Goal: Check status: Check status

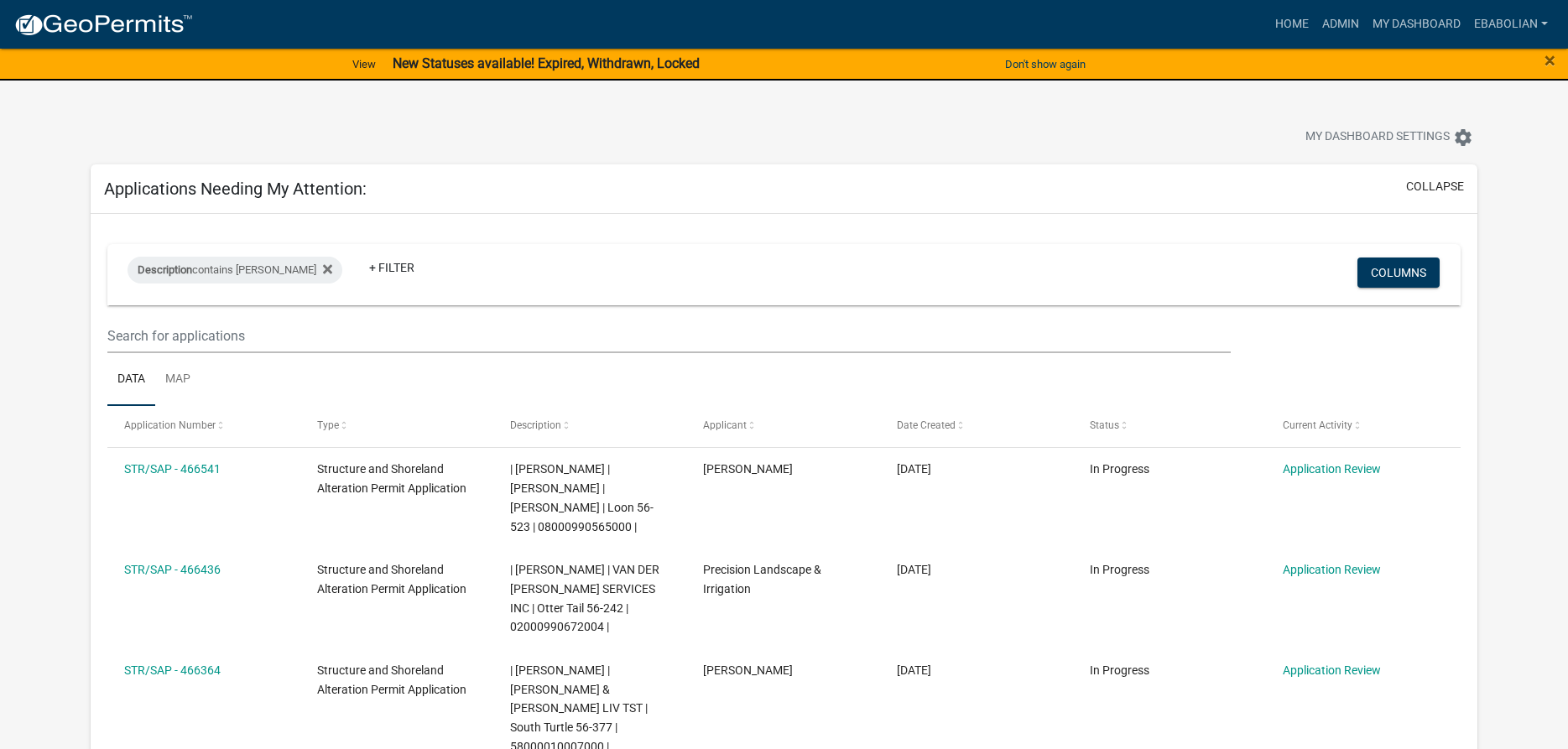
select select "3: 100"
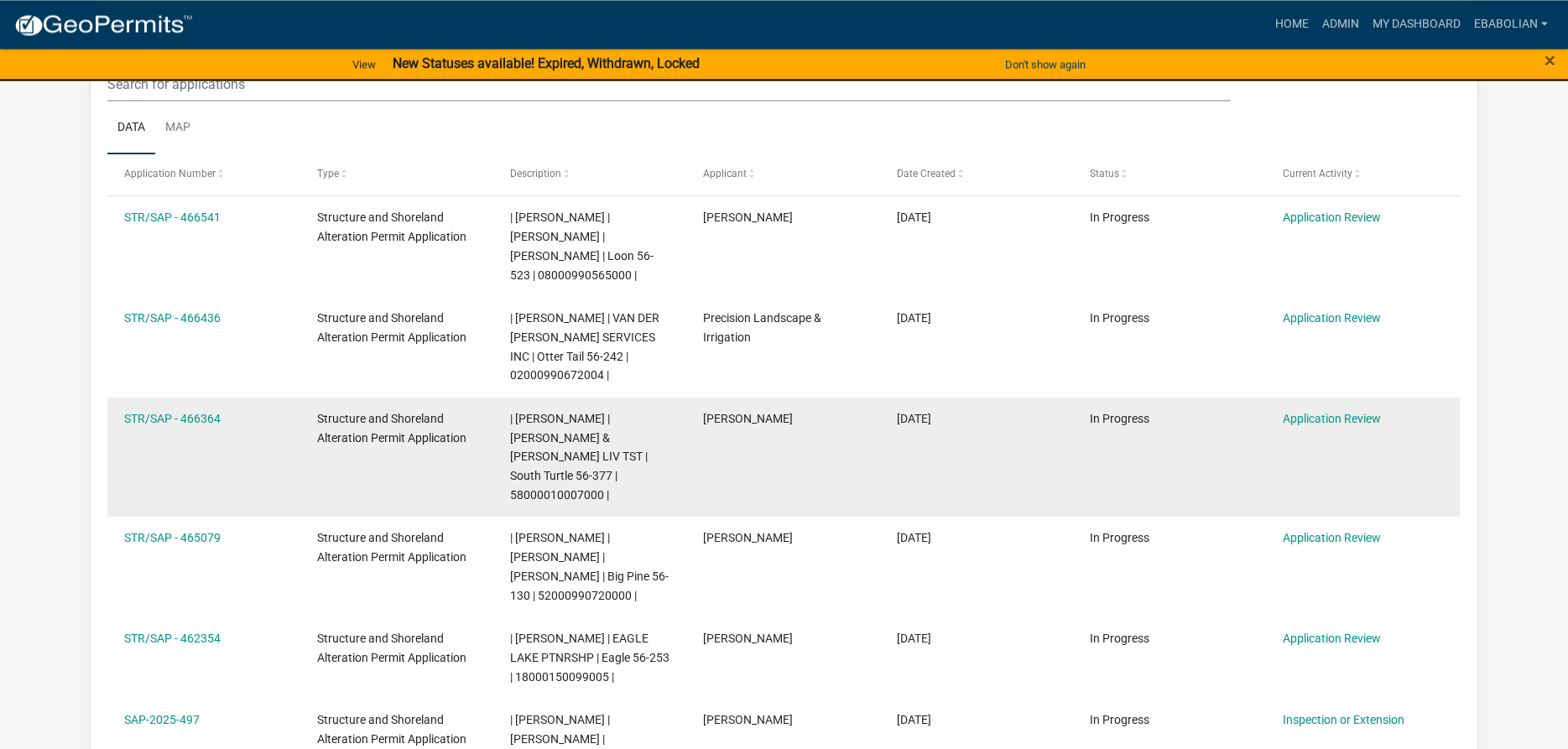
scroll to position [257, 0]
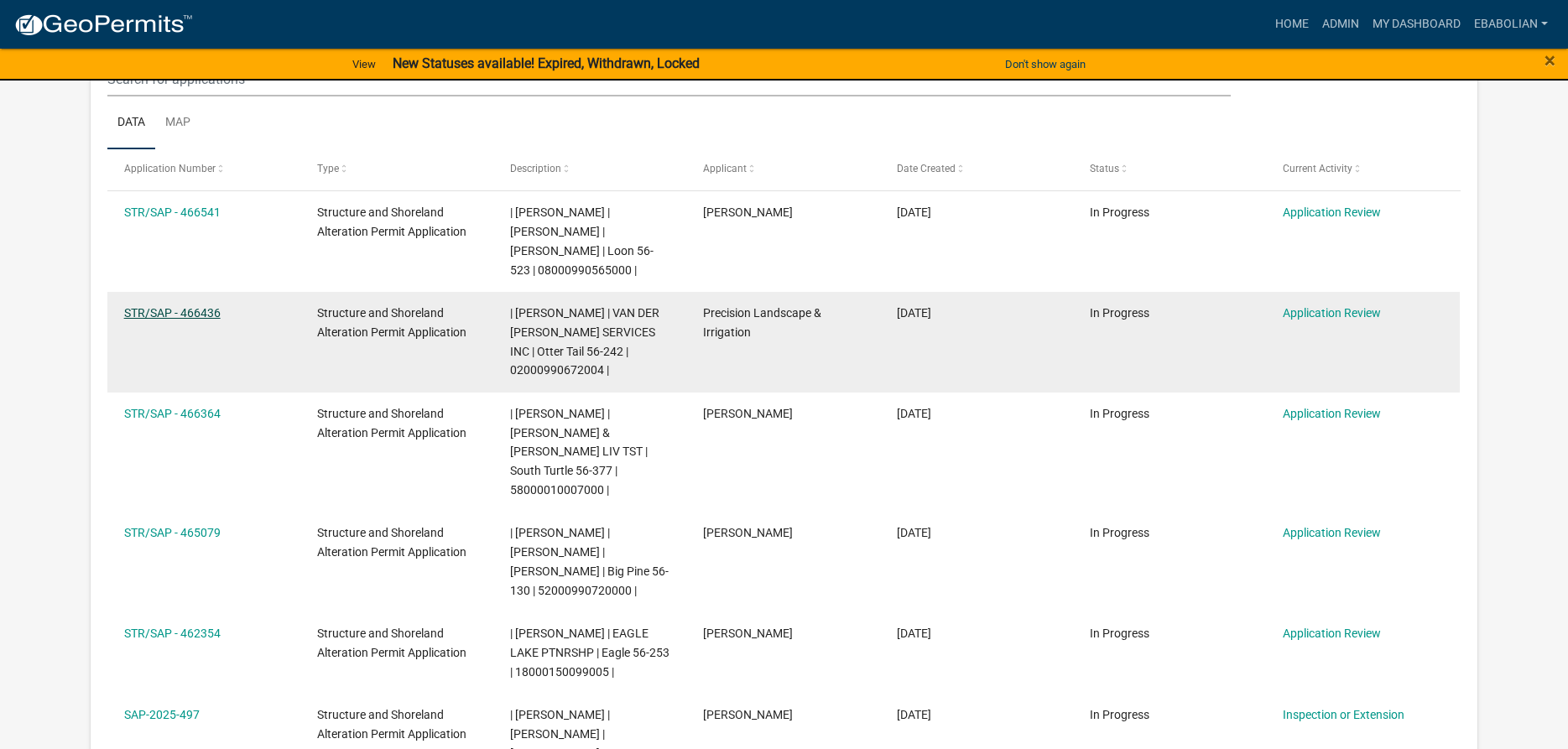
click at [213, 315] on link "STR/SAP - 466436" at bounding box center [172, 313] width 97 height 14
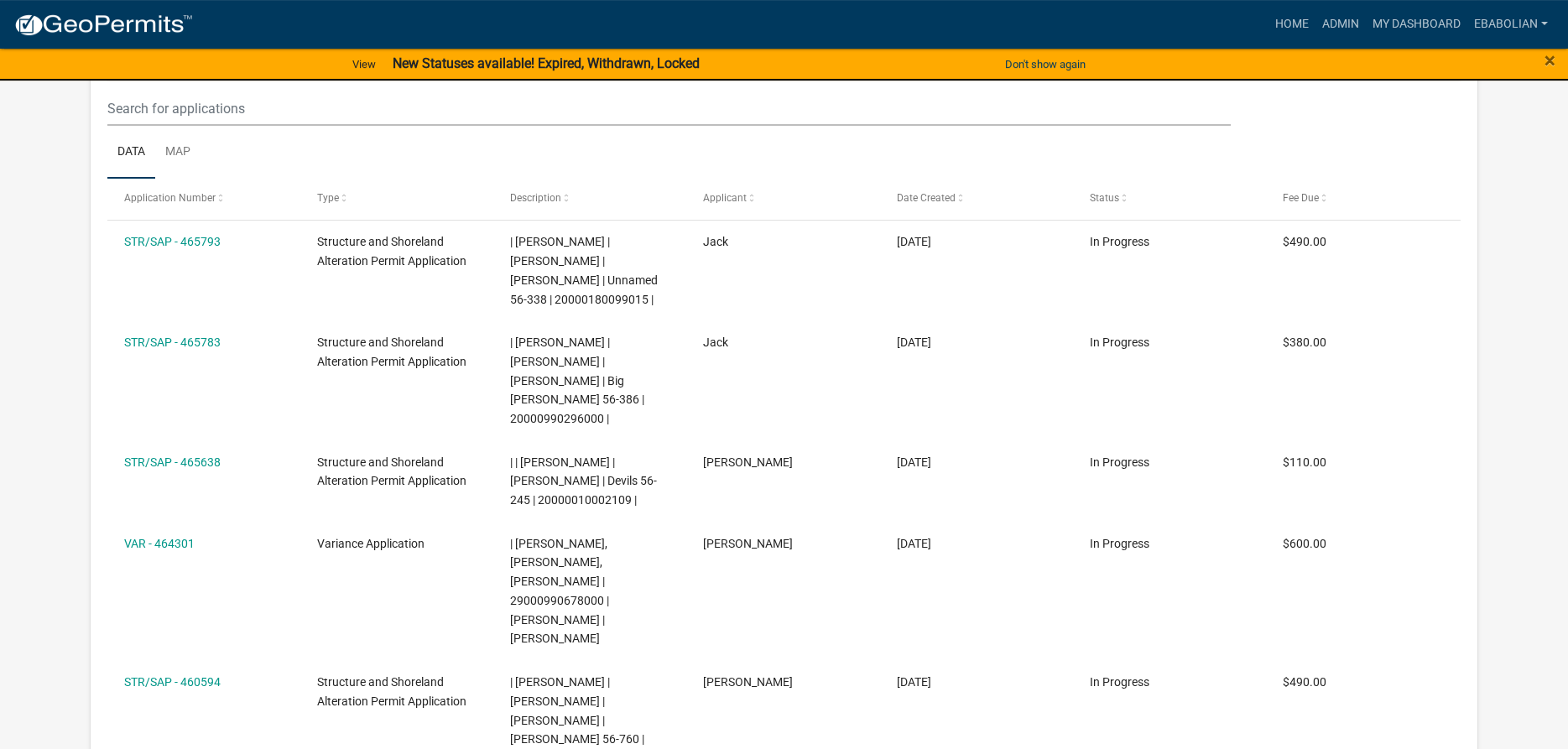
scroll to position [342, 0]
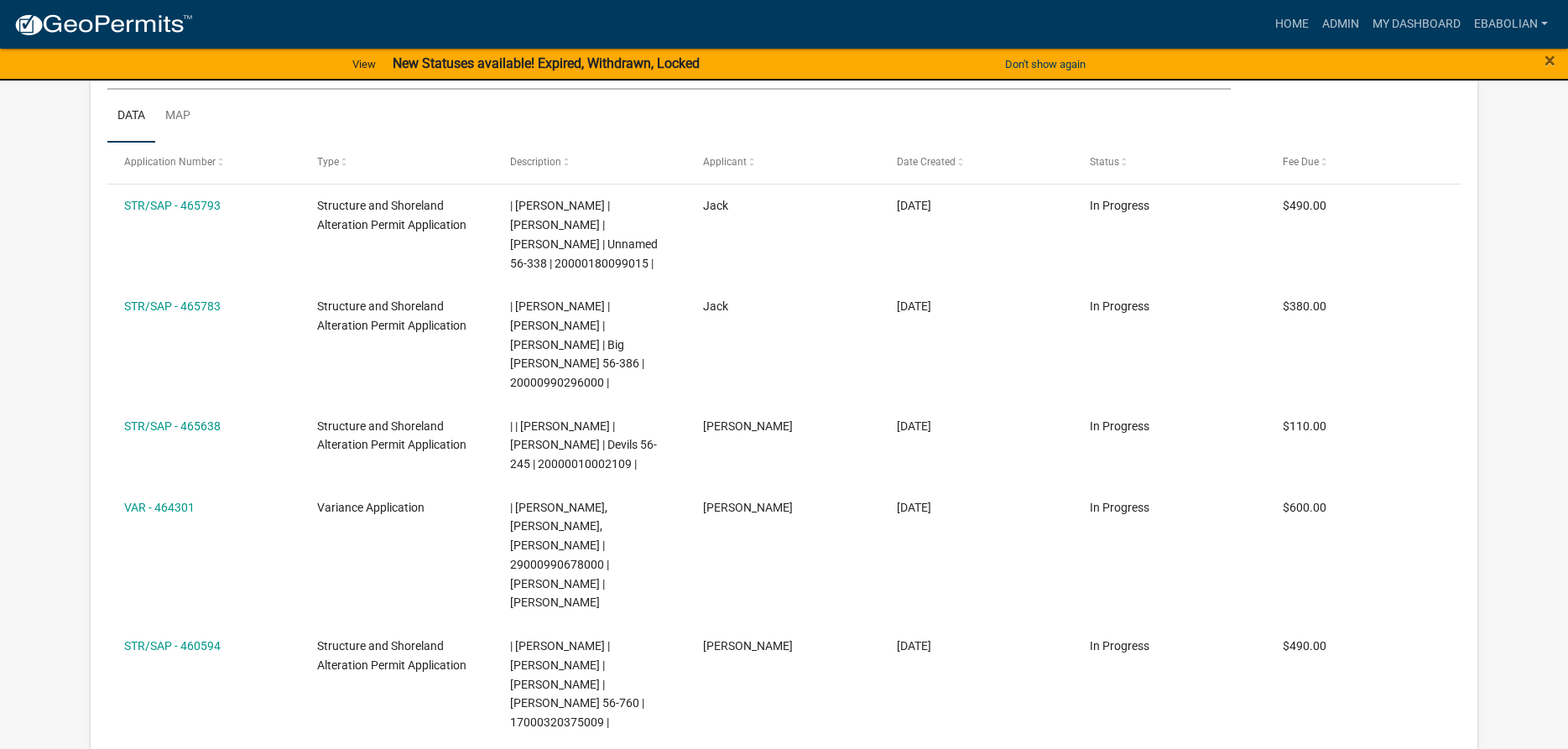
select select "3: 100"
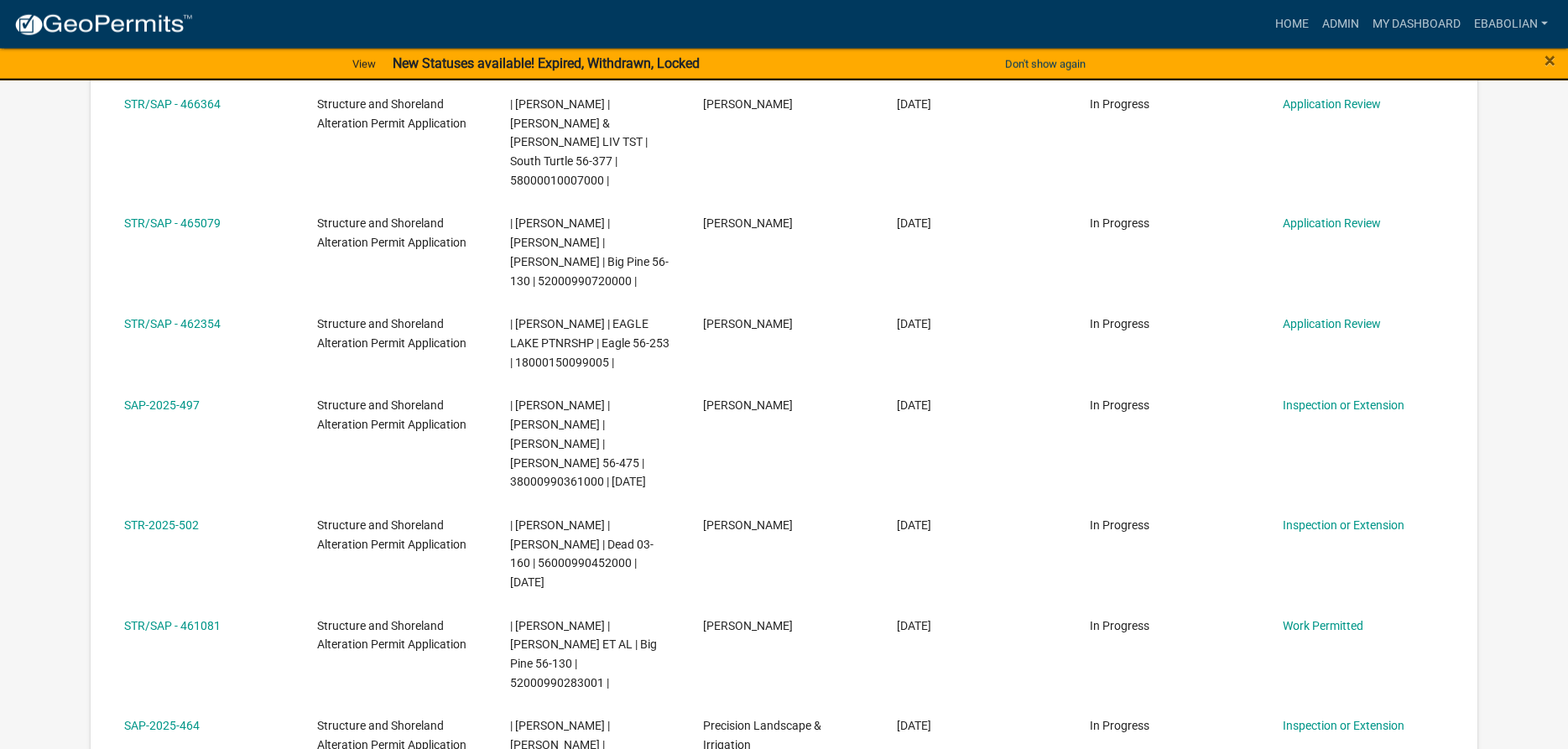
scroll to position [604, 0]
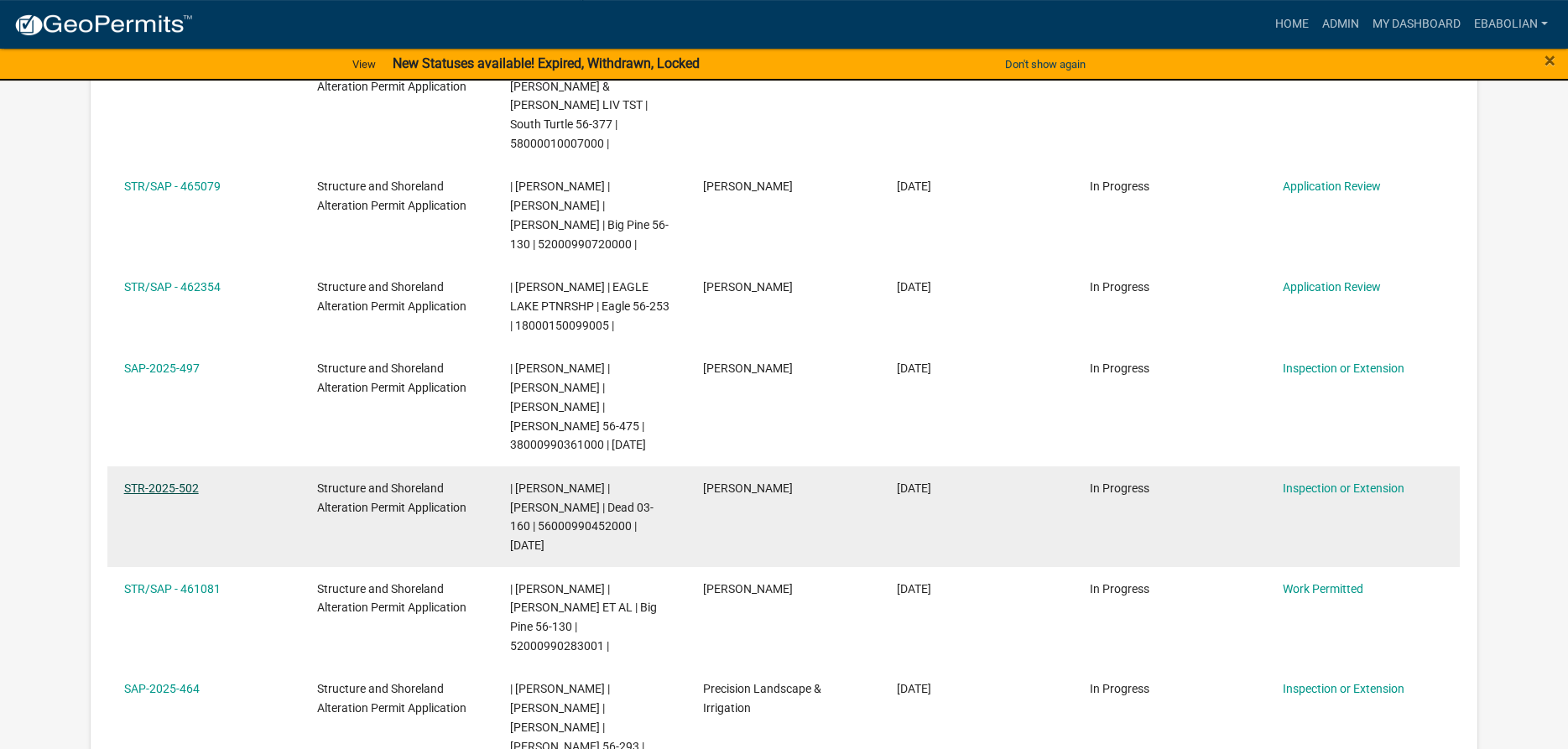
click at [175, 482] on link "STR-2025-502" at bounding box center [161, 488] width 75 height 14
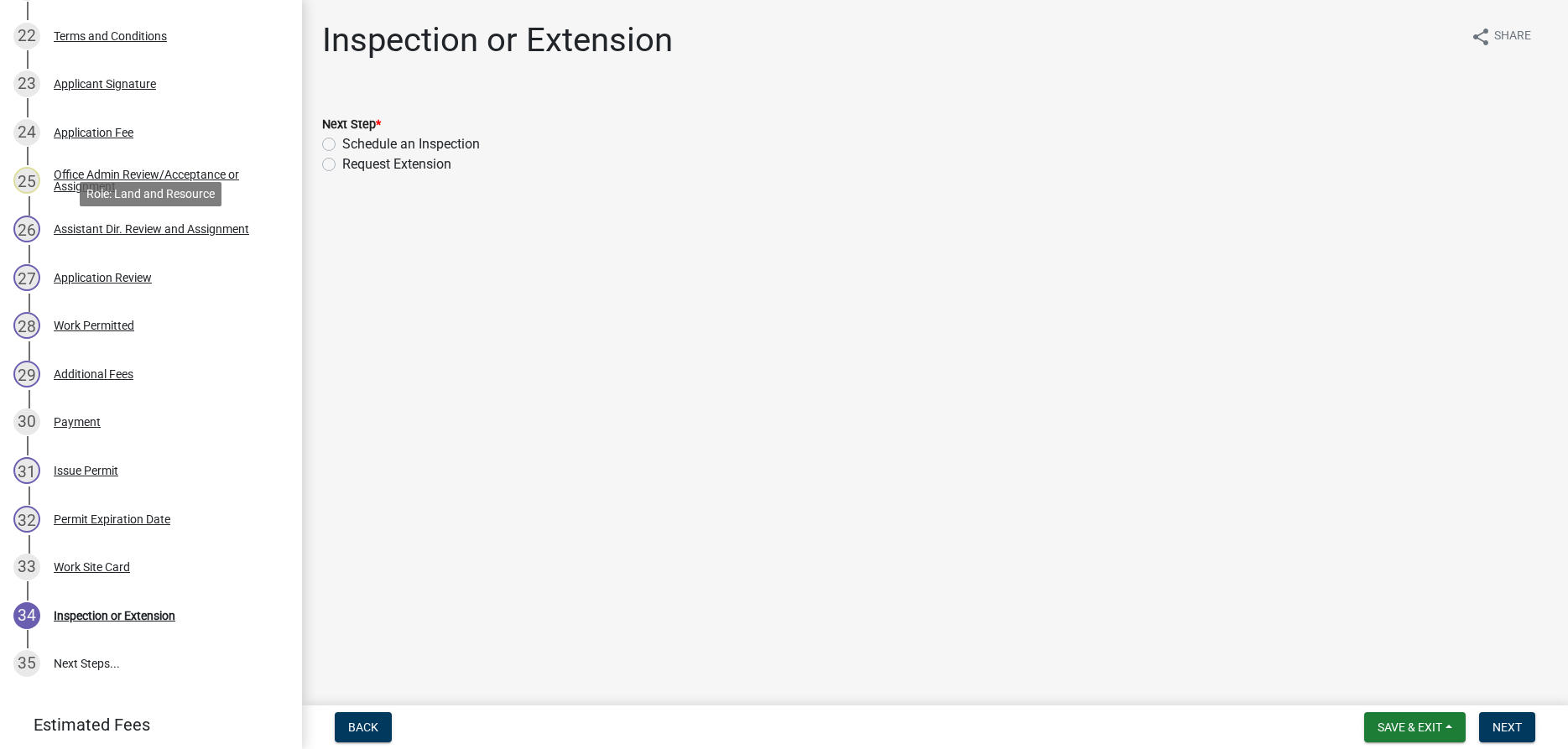
scroll to position [1455, 0]
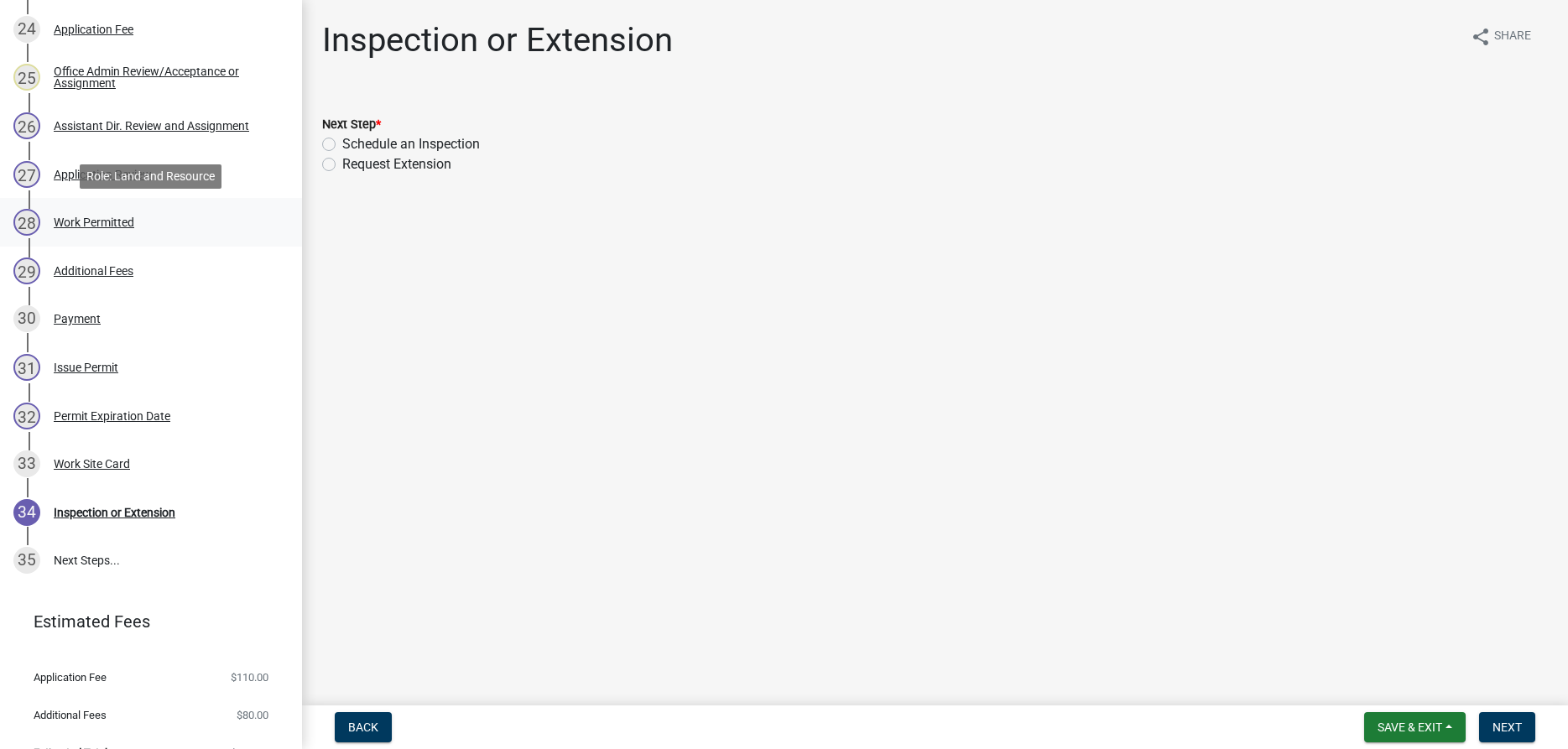
click at [102, 223] on div "Work Permitted" at bounding box center [93, 222] width 80 height 12
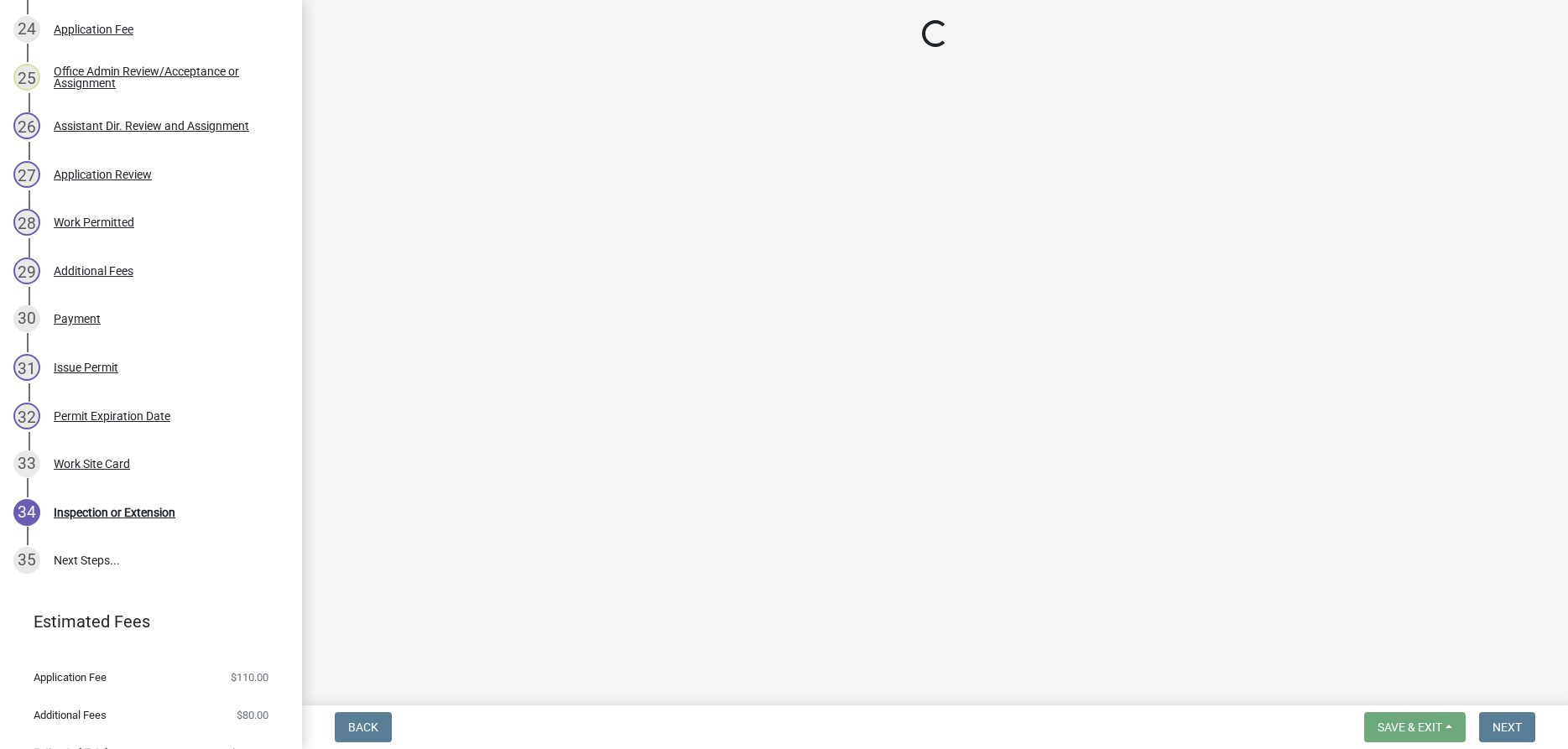
select select "f66be788-4dd6-459d-a9ec-6d83f4dfb709"
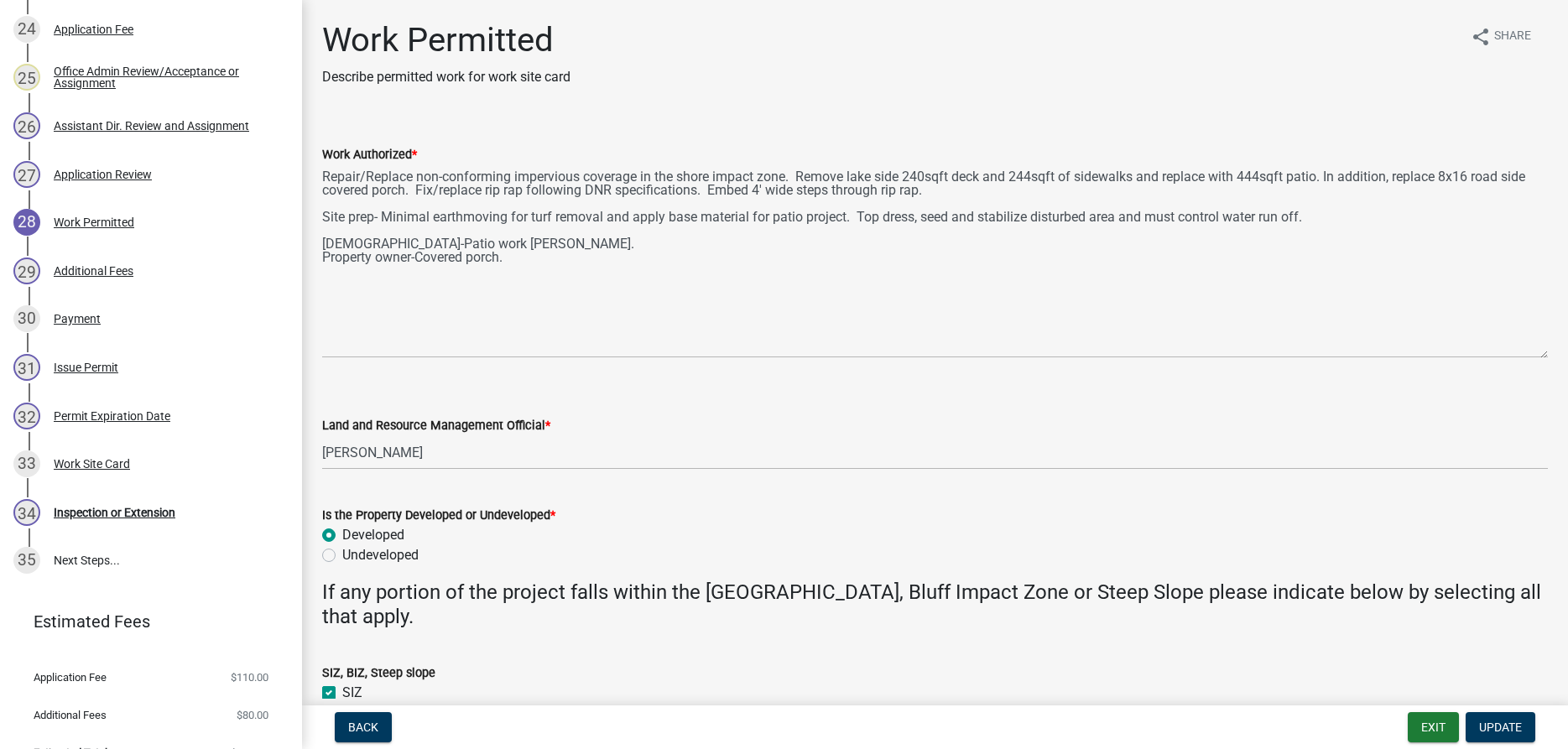
drag, startPoint x: 1541, startPoint y: 238, endPoint x: 1536, endPoint y: 354, distance: 116.1
click at [1536, 354] on textarea "Repair/Replace non-conforming impervious coverage in the shore impact zone. Rem…" at bounding box center [935, 262] width 1225 height 194
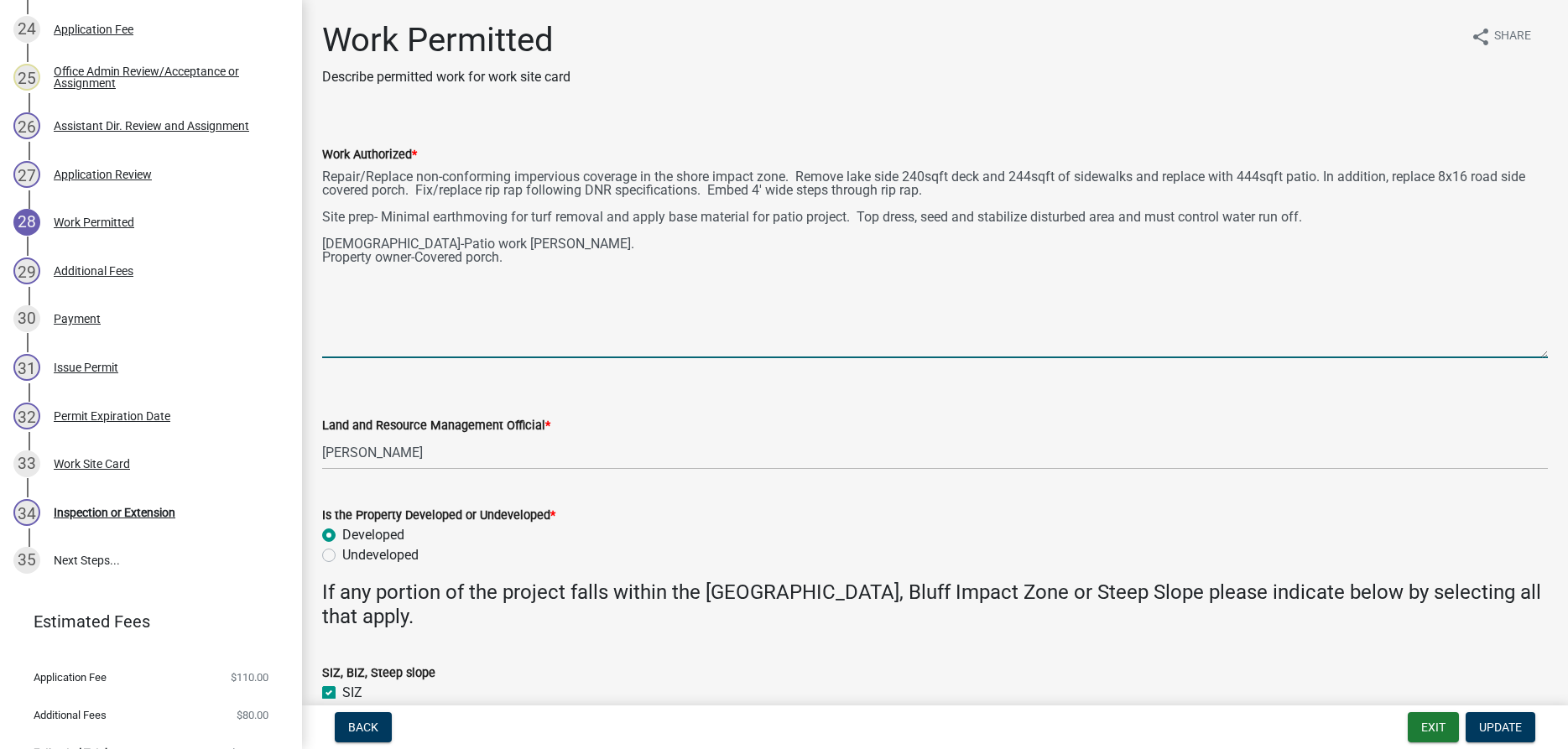
click at [484, 191] on textarea "Repair/Replace non-conforming impervious coverage in the shore impact zone. Rem…" at bounding box center [935, 262] width 1225 height 194
click at [460, 191] on textarea "Repair/Replace non-conforming impervious coverage in the shore impact zone. Rem…" at bounding box center [935, 262] width 1225 height 194
type textarea "Repair/Replace non-conforming impervious coverage in the shore impact zone. Rem…"
click at [1493, 724] on span "Update" at bounding box center [1500, 728] width 43 height 14
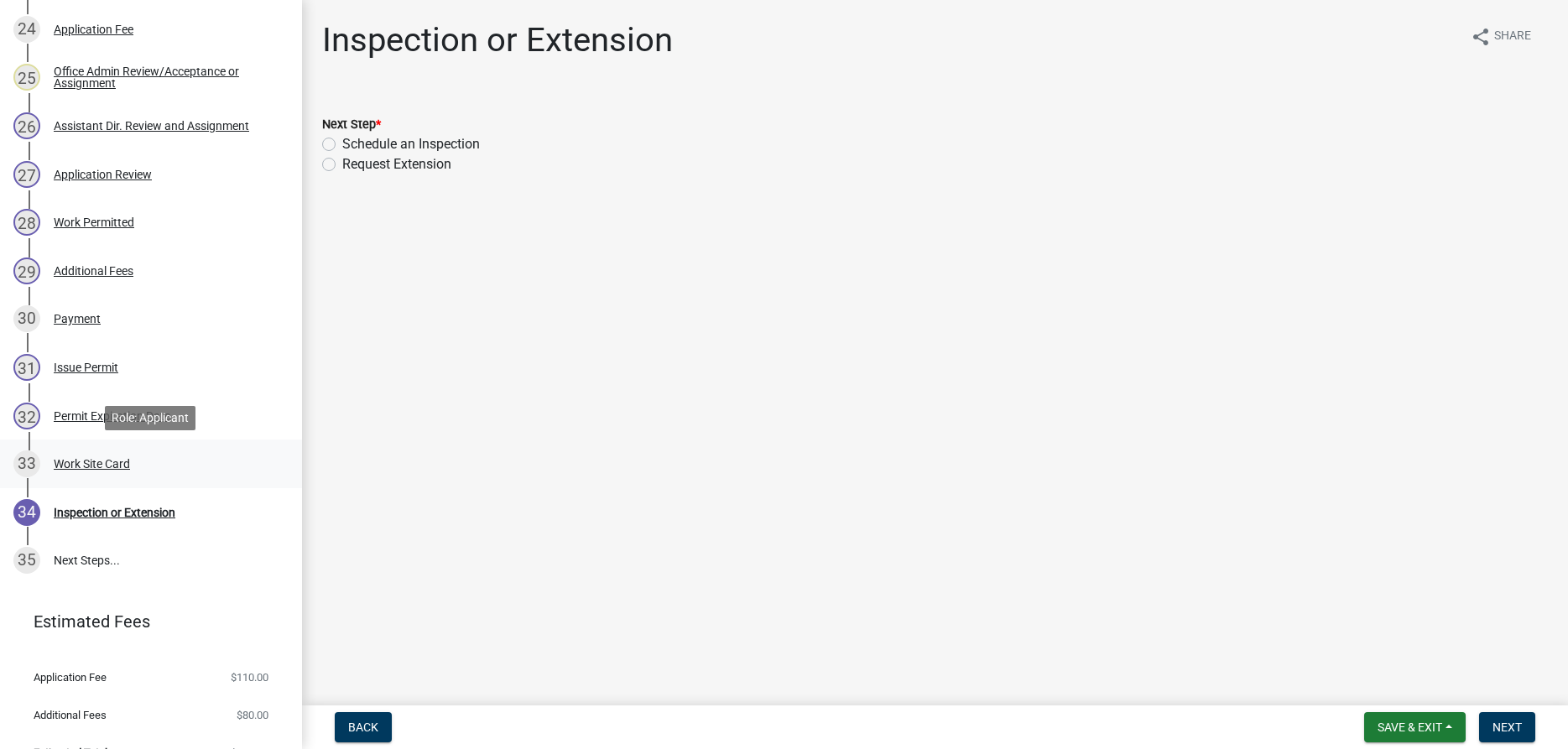
click at [125, 466] on div "Work Site Card" at bounding box center [91, 464] width 77 height 12
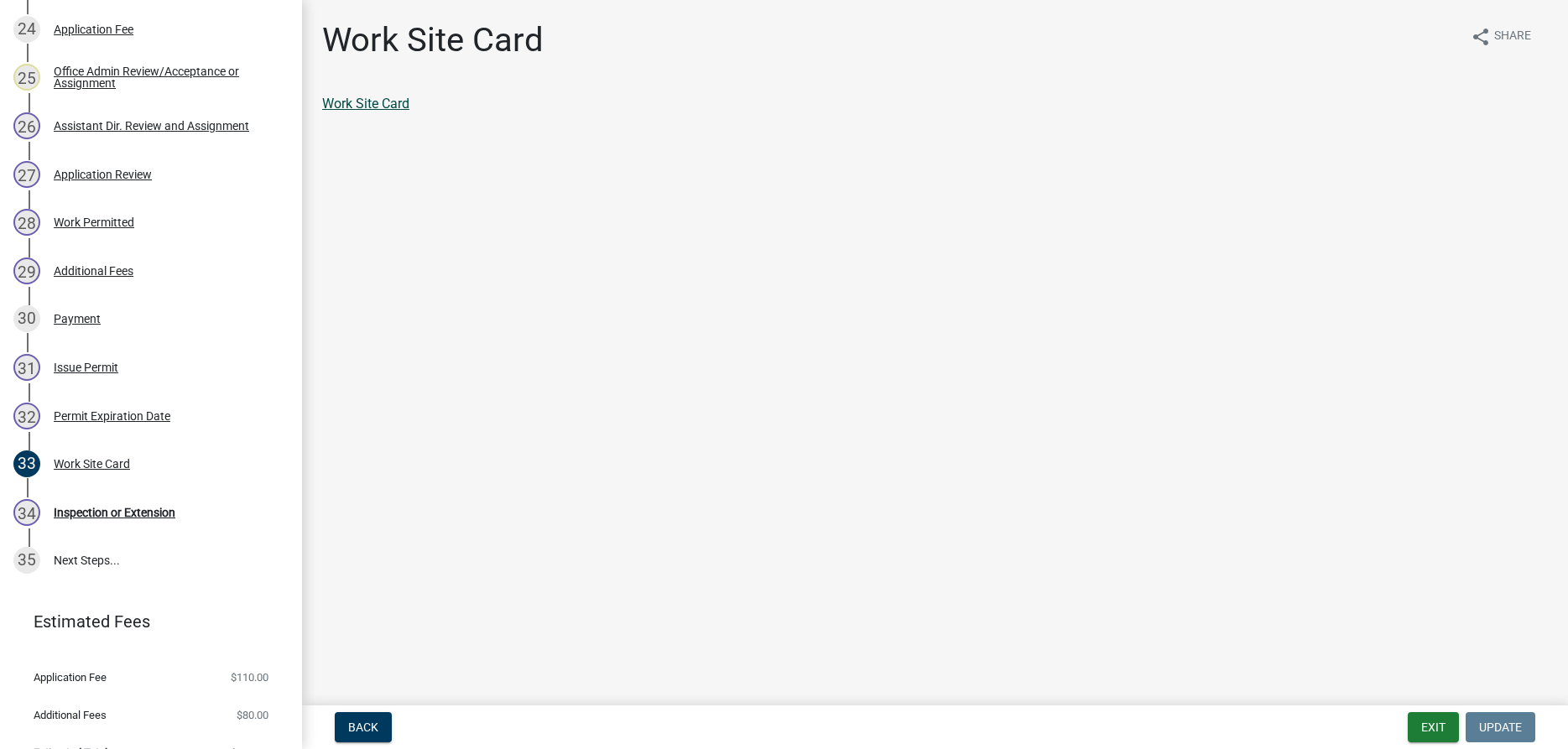
click at [354, 103] on link "Work Site Card" at bounding box center [366, 104] width 87 height 16
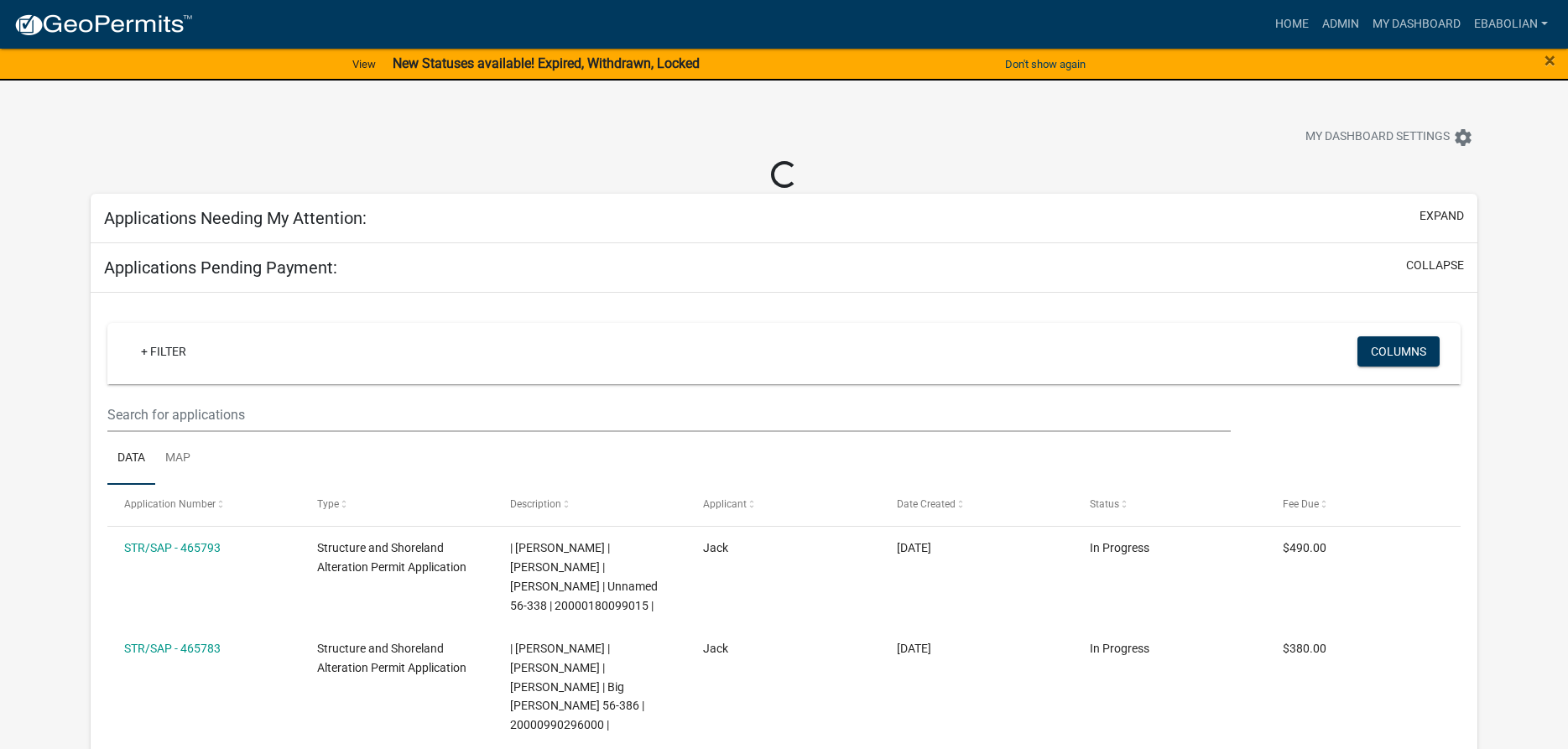
select select "3: 100"
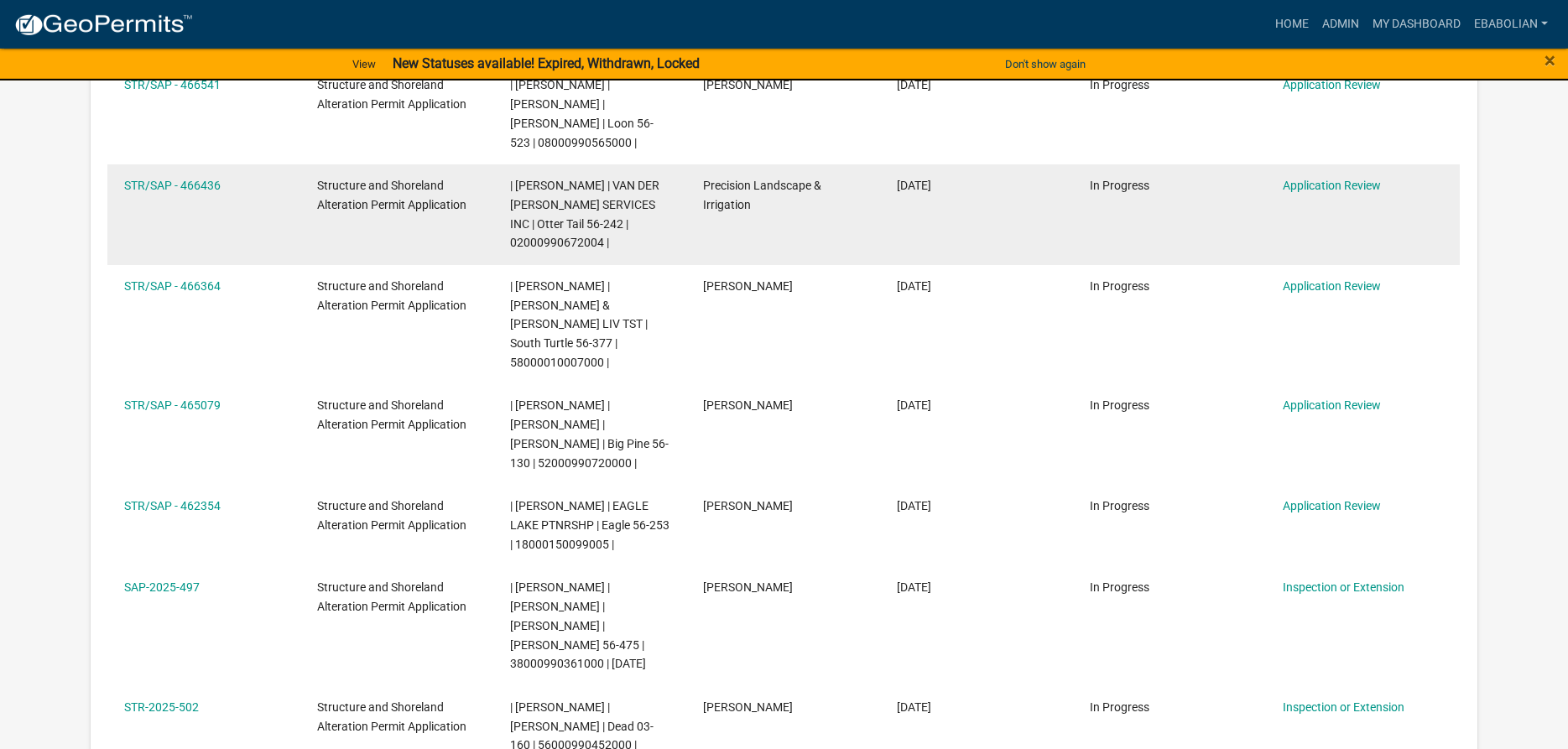
scroll to position [428, 0]
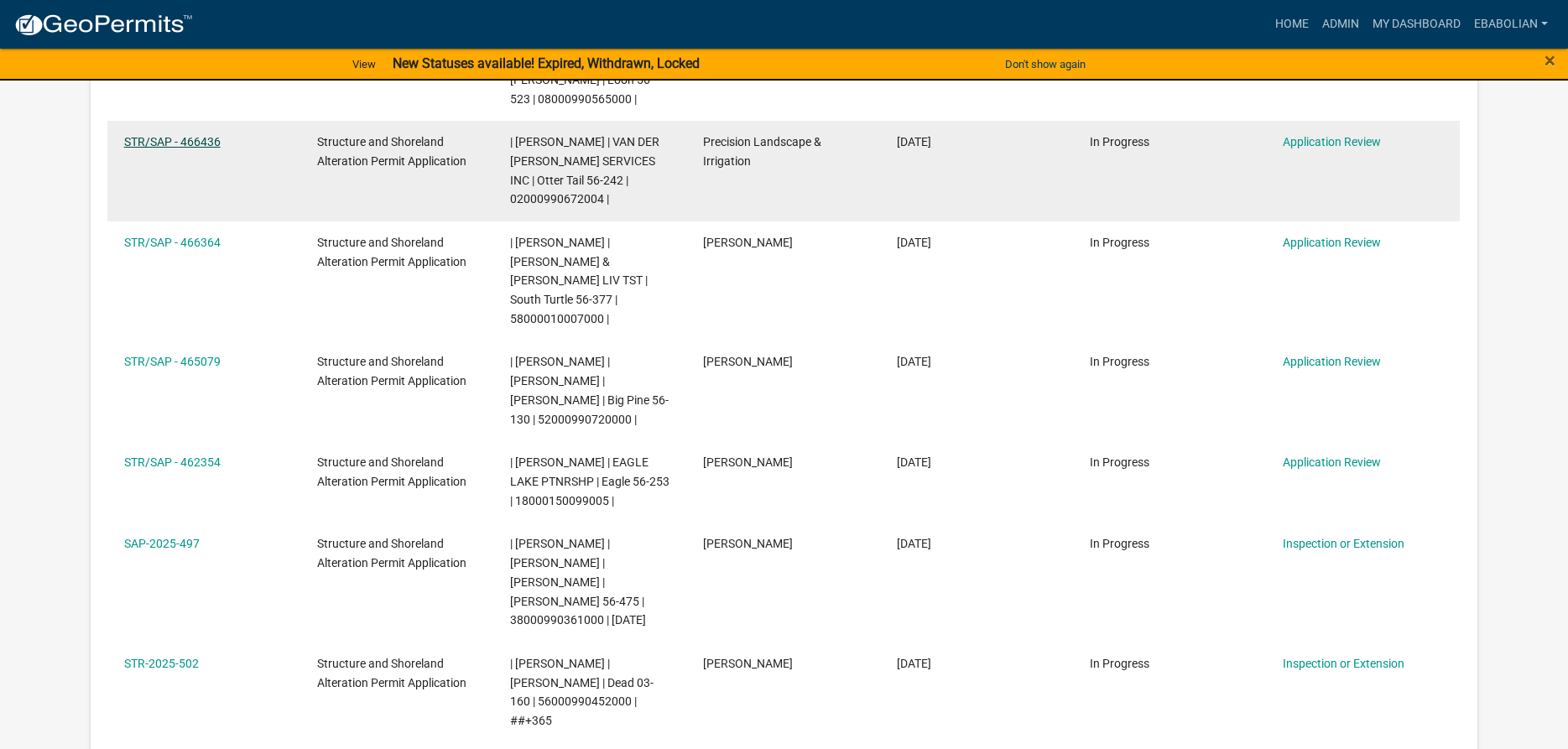
click at [188, 144] on link "STR/SAP - 466436" at bounding box center [172, 141] width 97 height 14
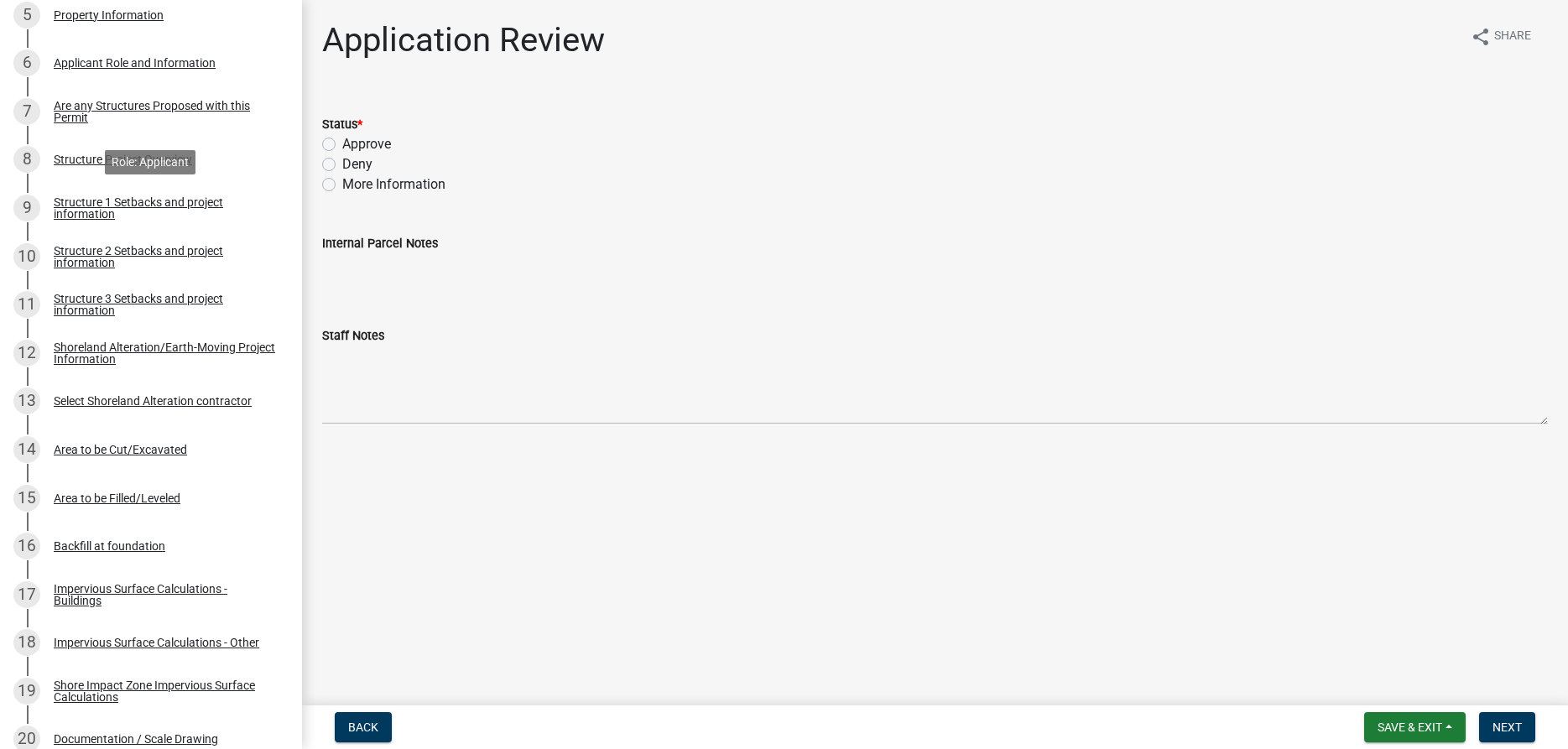
scroll to position [599, 0]
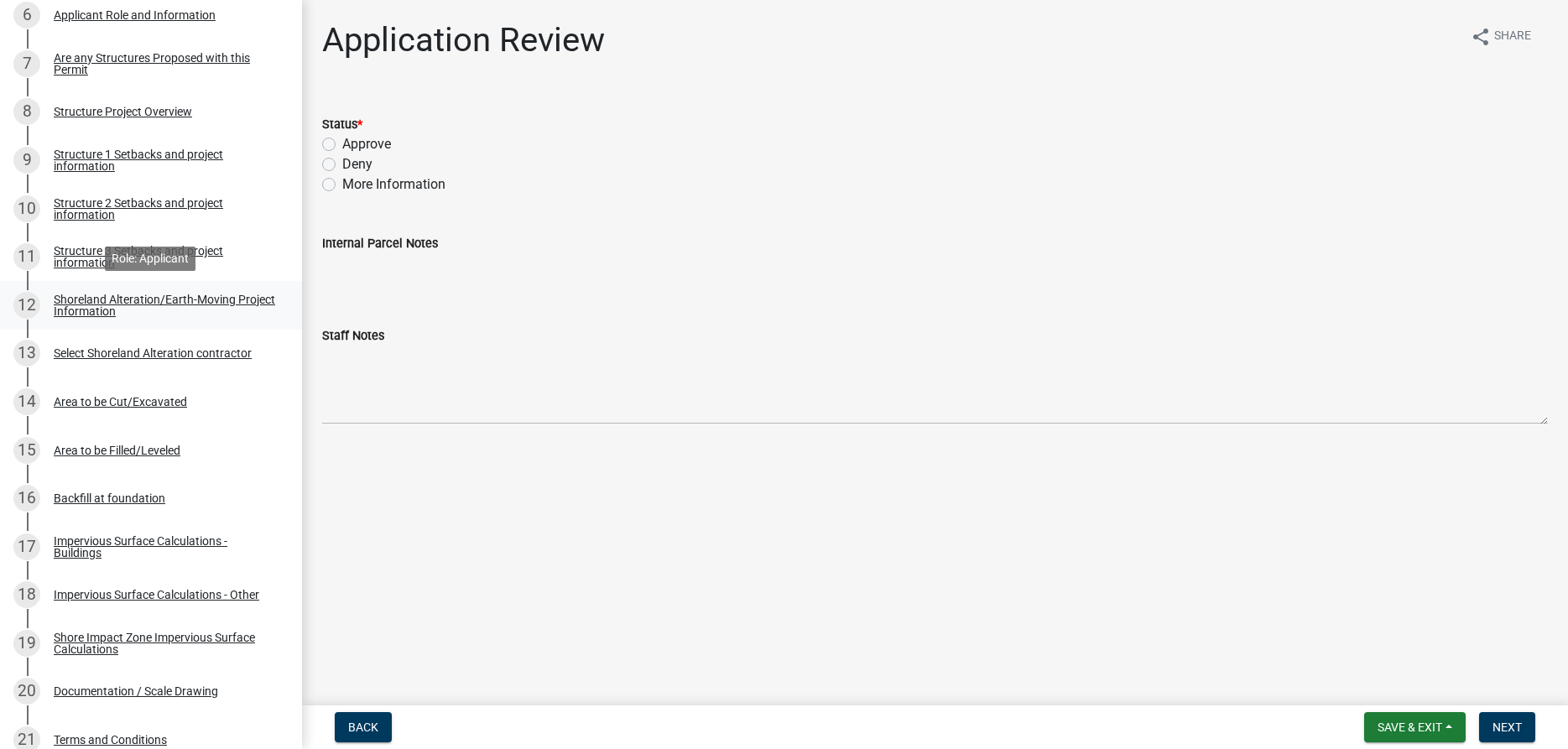
click at [105, 304] on div "Shoreland Alteration/Earth-Moving Project Information" at bounding box center [164, 305] width 222 height 23
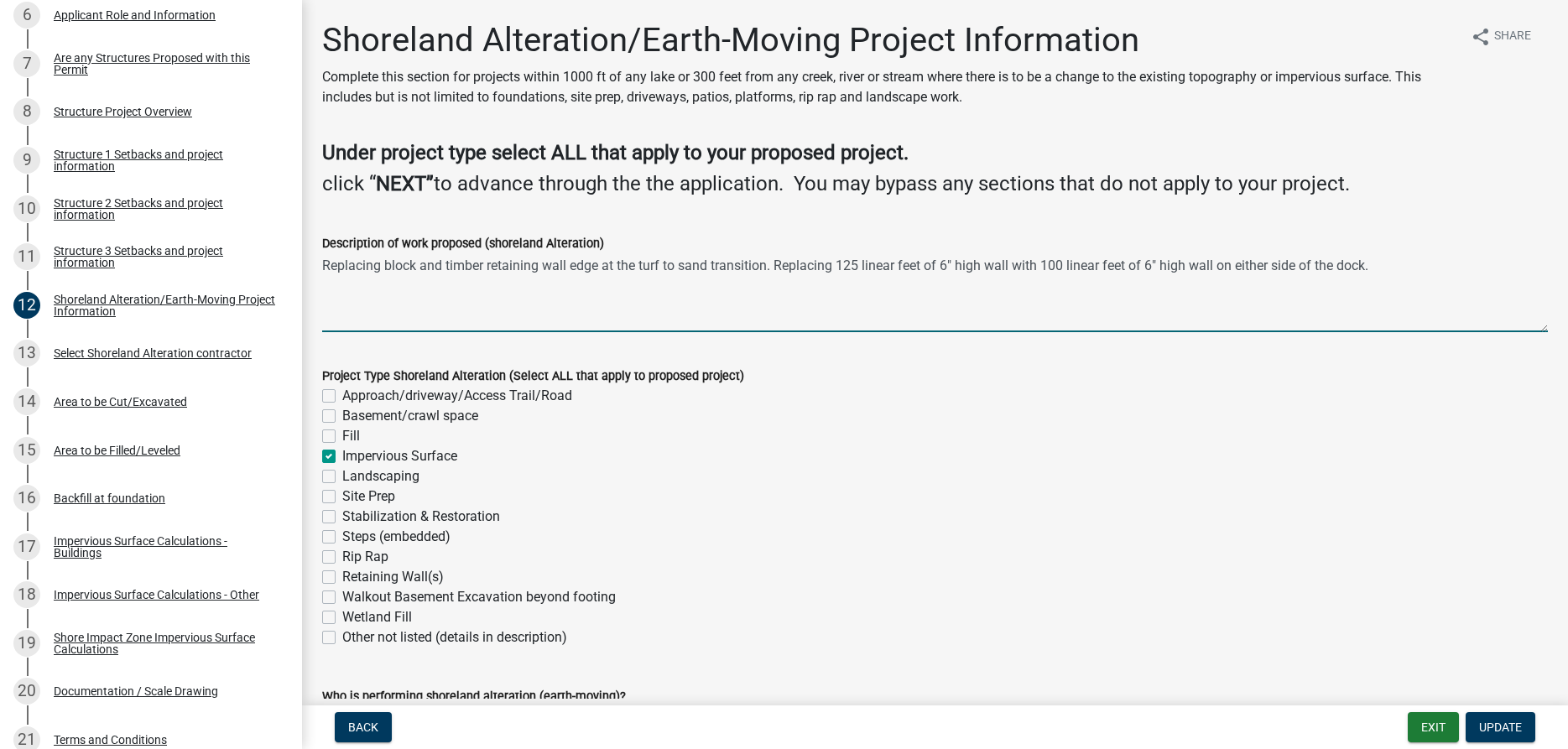
drag, startPoint x: 1376, startPoint y: 266, endPoint x: 321, endPoint y: 274, distance: 1055.0
click at [323, 274] on textarea "Replacing block and timber retaining wall edge at the turf to sand transition. …" at bounding box center [935, 293] width 1225 height 78
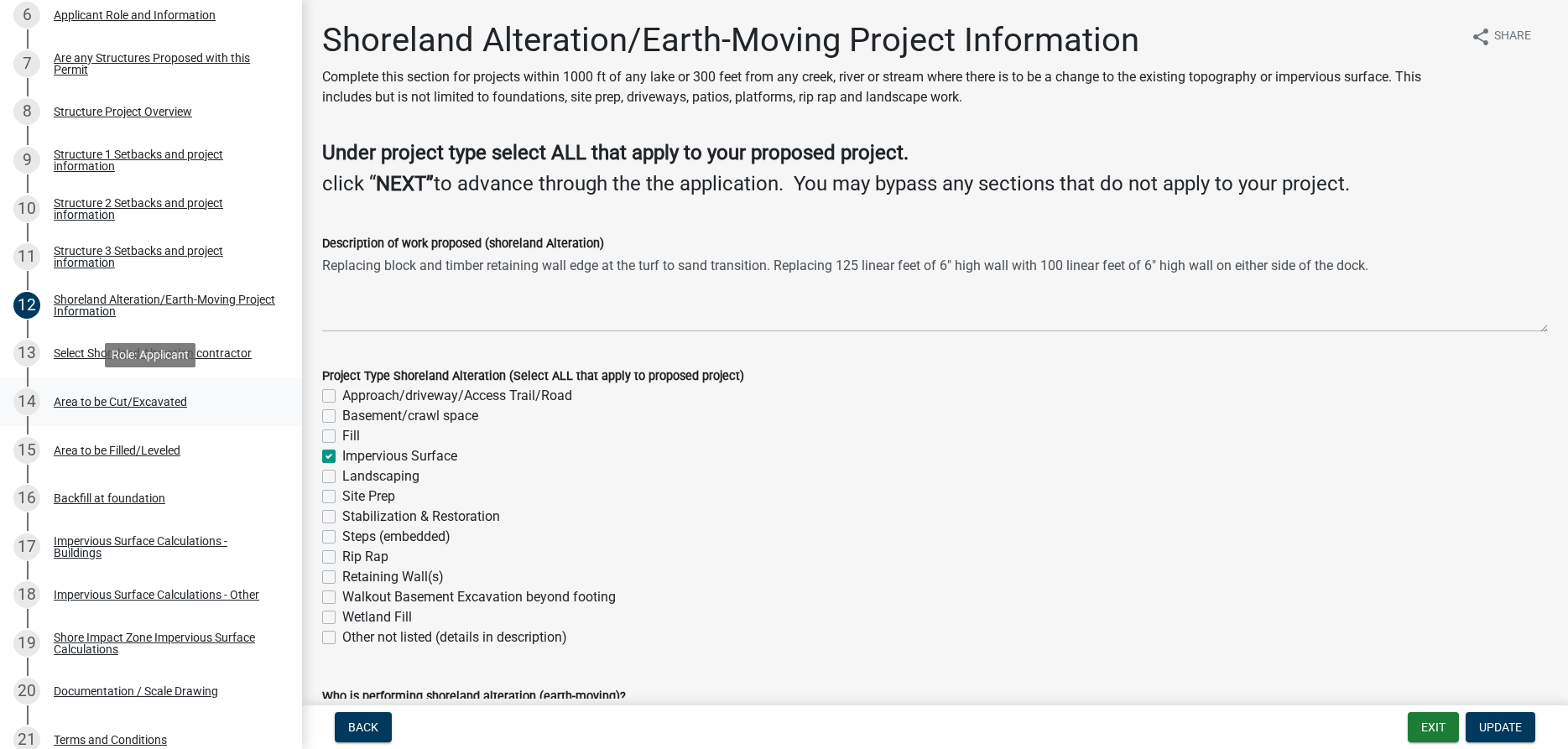
click at [128, 403] on div "Area to be Cut/Excavated" at bounding box center [120, 402] width 134 height 12
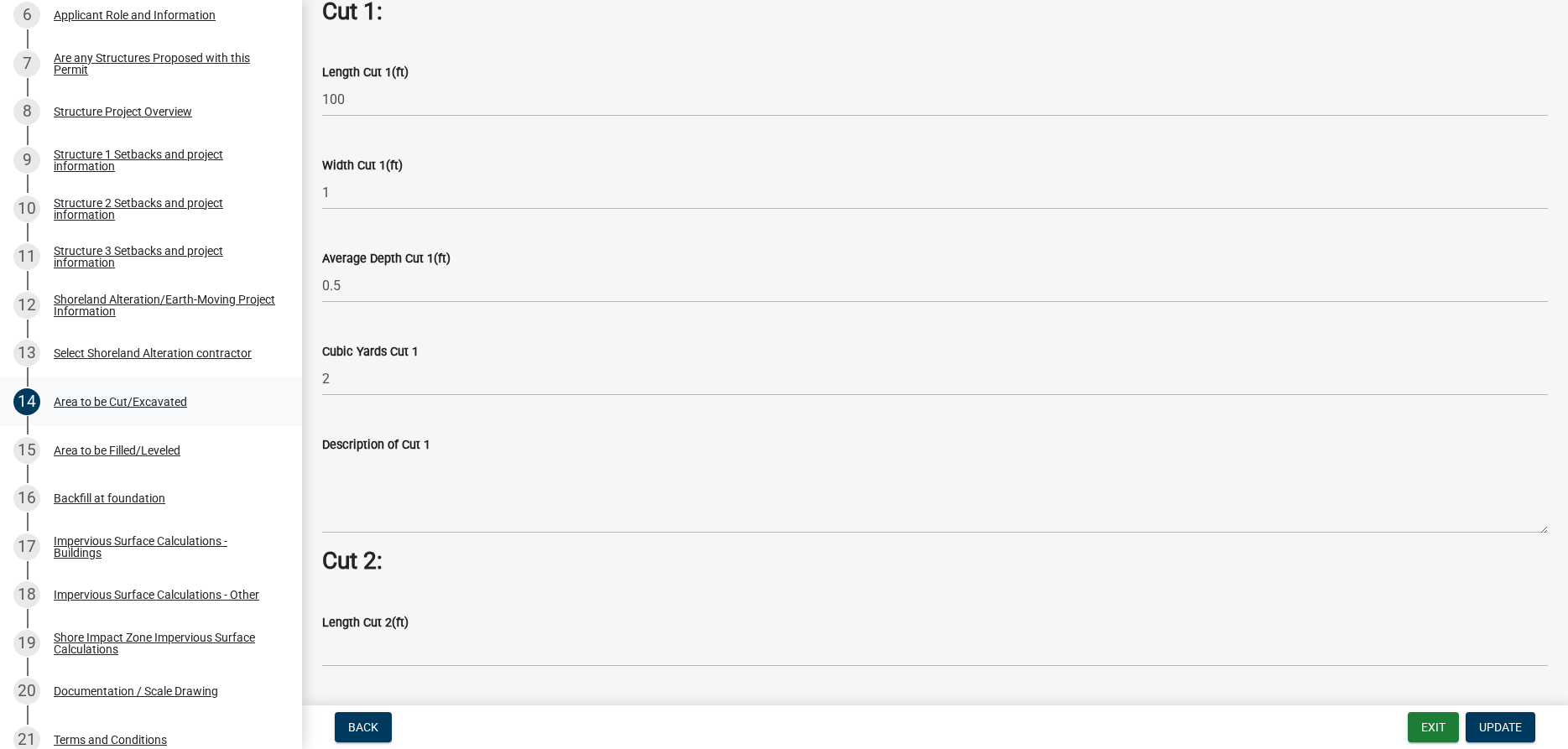
scroll to position [1052, 0]
click at [160, 443] on div "15 Area to be Filled/Leveled" at bounding box center [144, 451] width 261 height 27
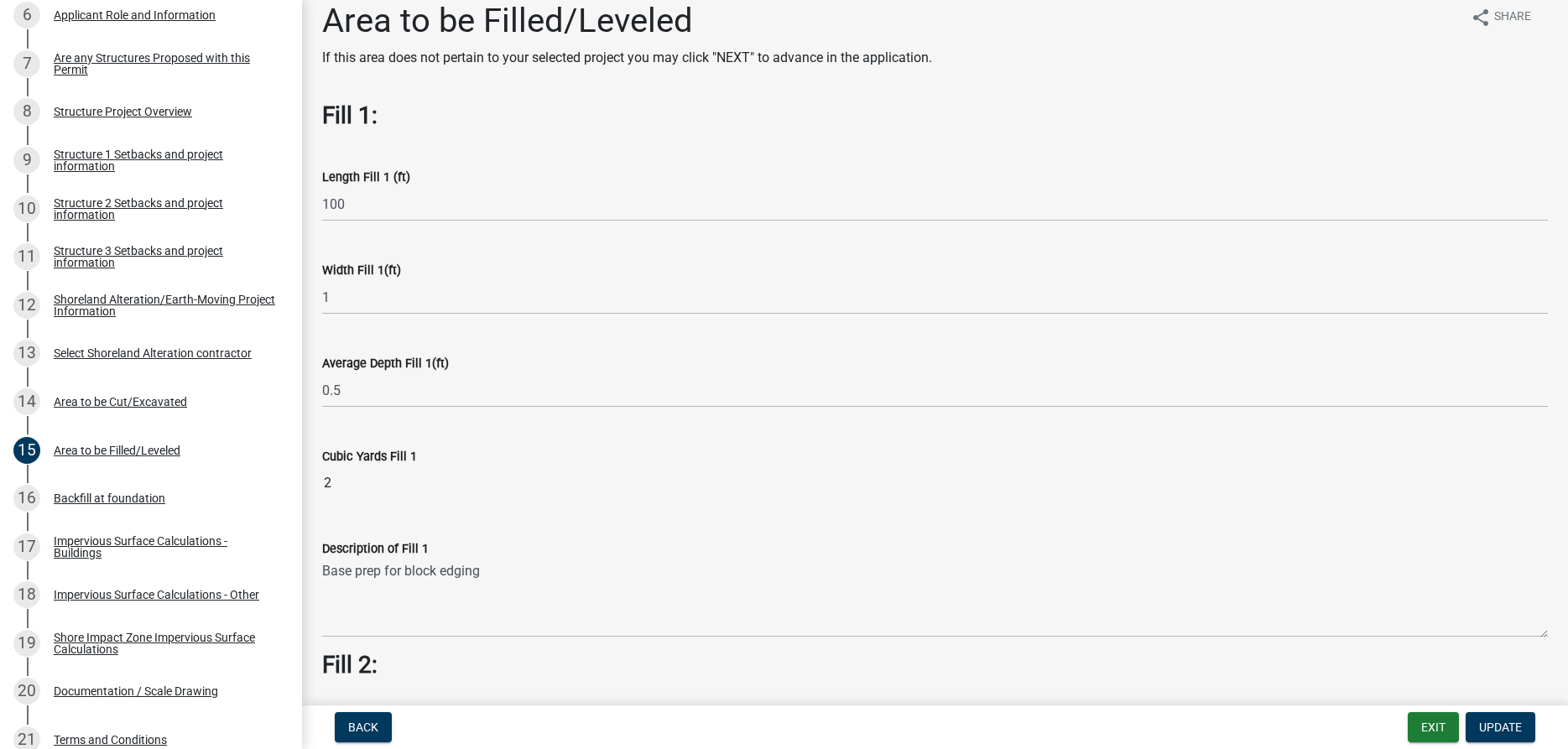
scroll to position [0, 0]
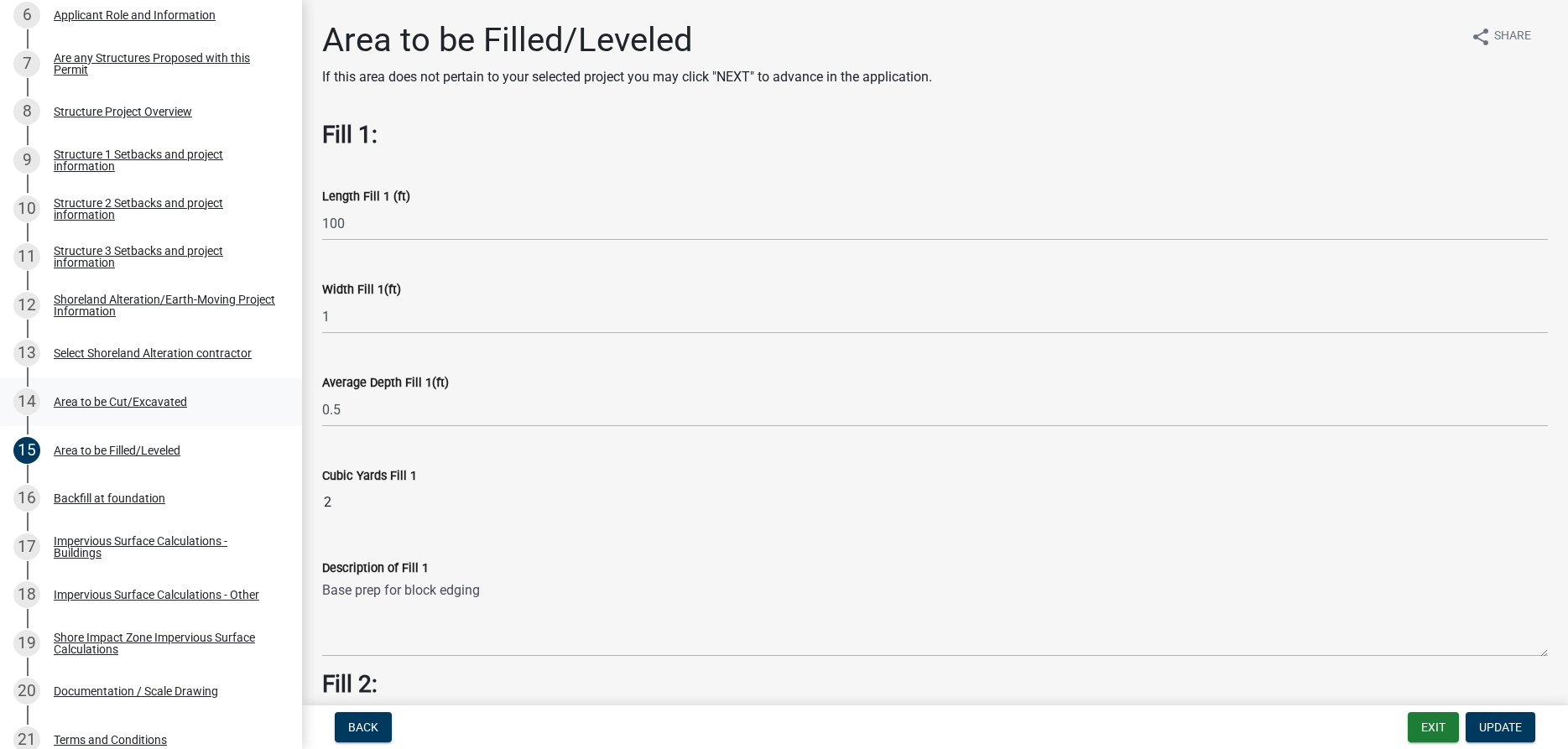
click at [166, 398] on div "Area to be Cut/Excavated" at bounding box center [120, 402] width 134 height 12
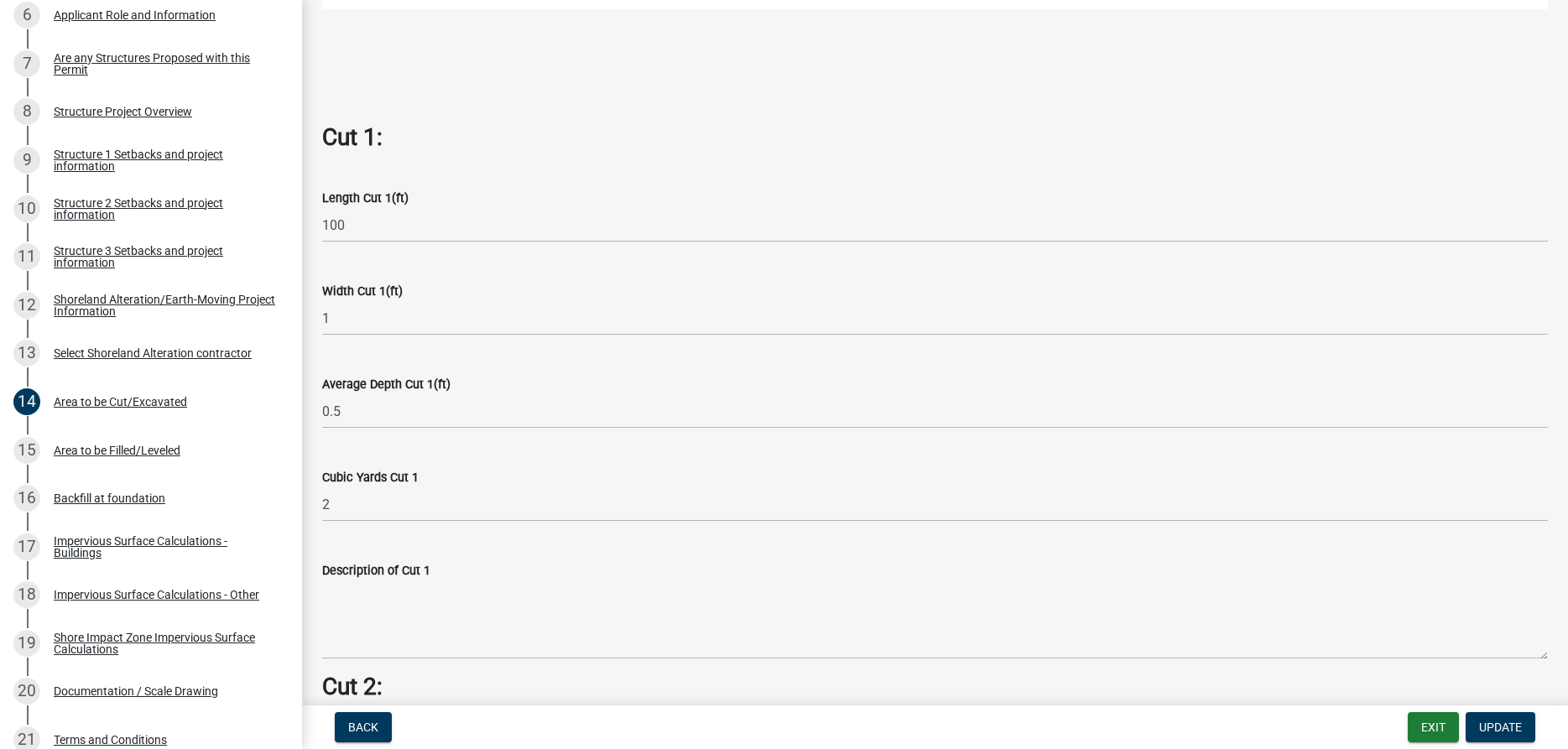
scroll to position [956, 0]
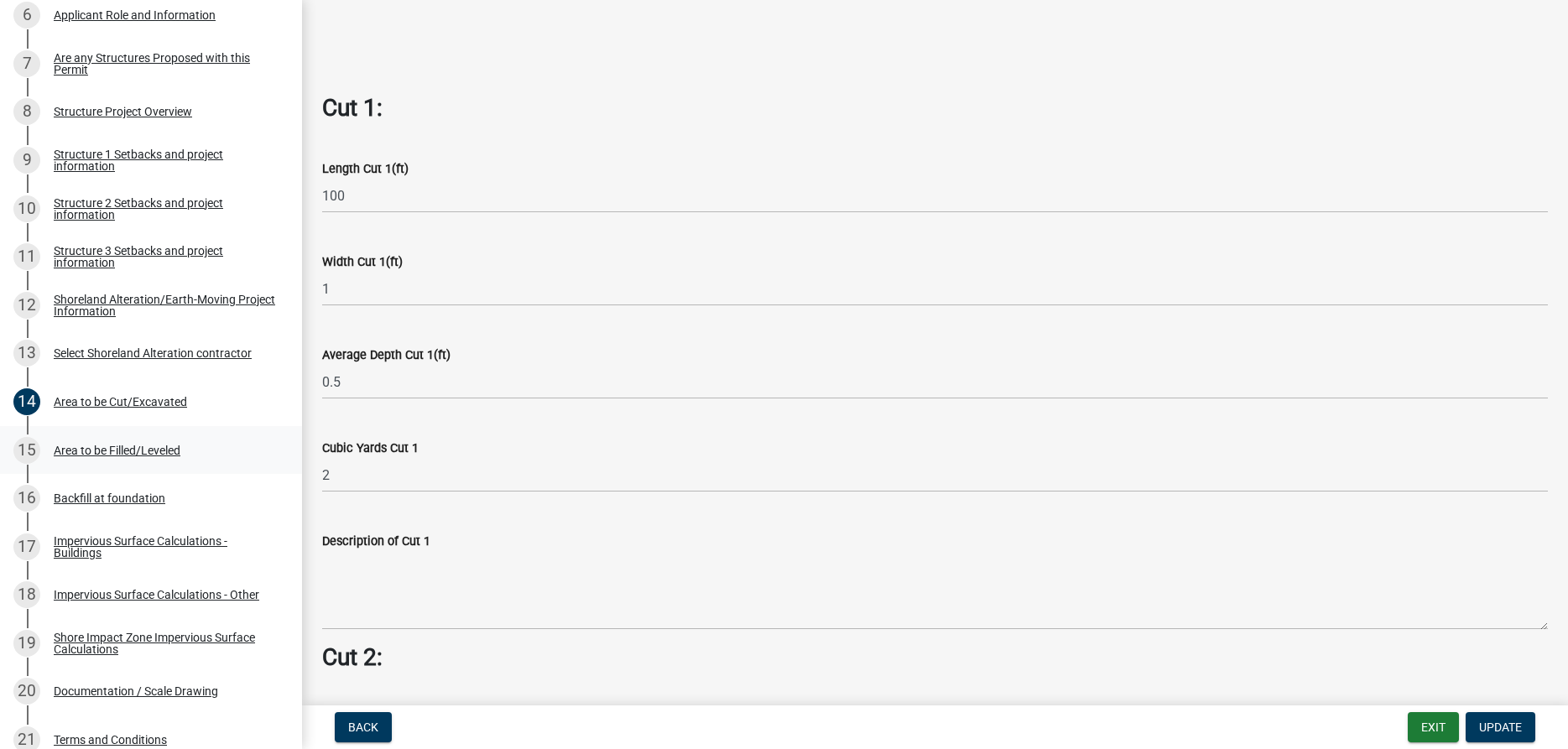
click at [146, 450] on div "Area to be Filled/Leveled" at bounding box center [116, 451] width 127 height 12
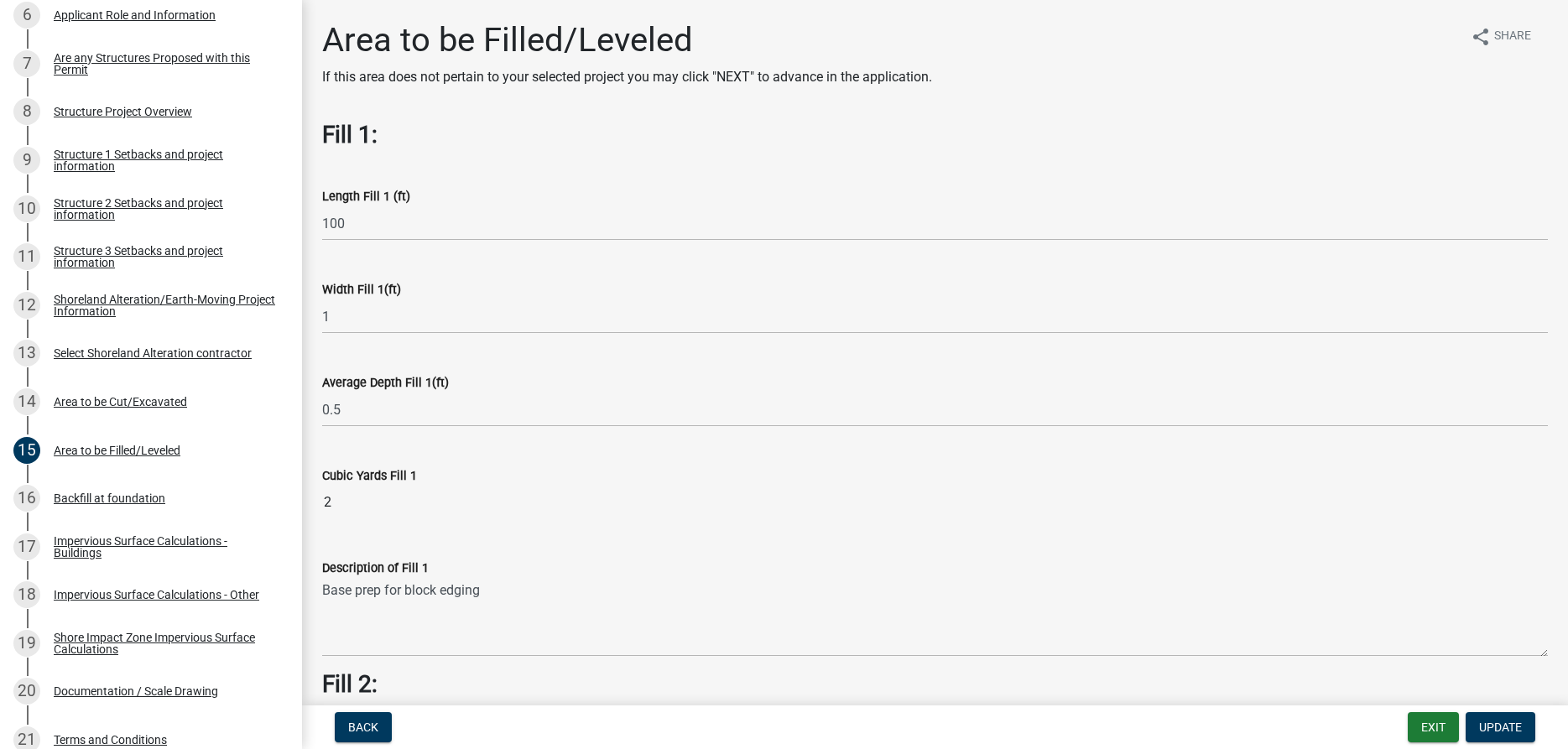
scroll to position [1061, 0]
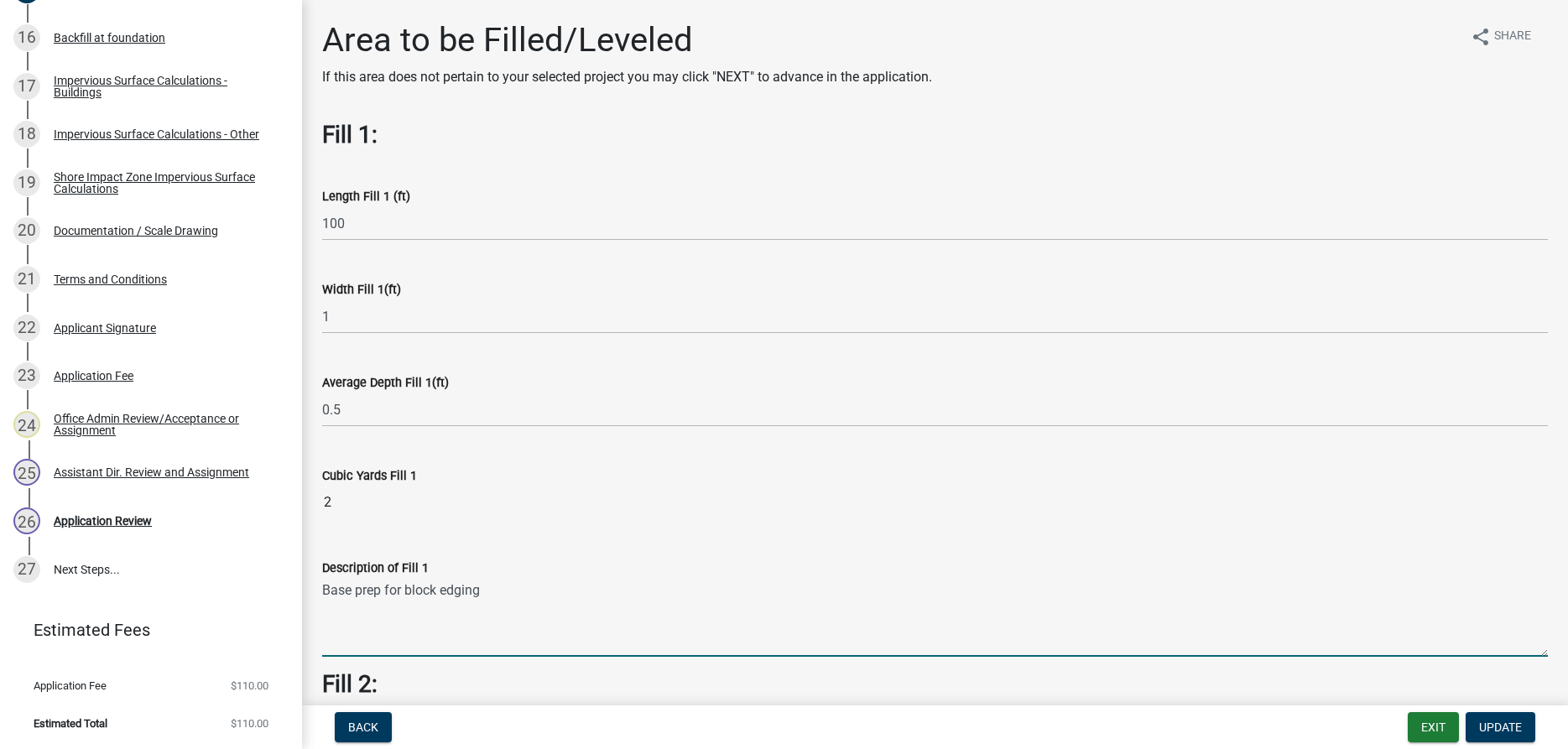
drag, startPoint x: 486, startPoint y: 592, endPoint x: 323, endPoint y: 595, distance: 163.0
click at [323, 595] on textarea "Base prep for block edging" at bounding box center [935, 617] width 1225 height 78
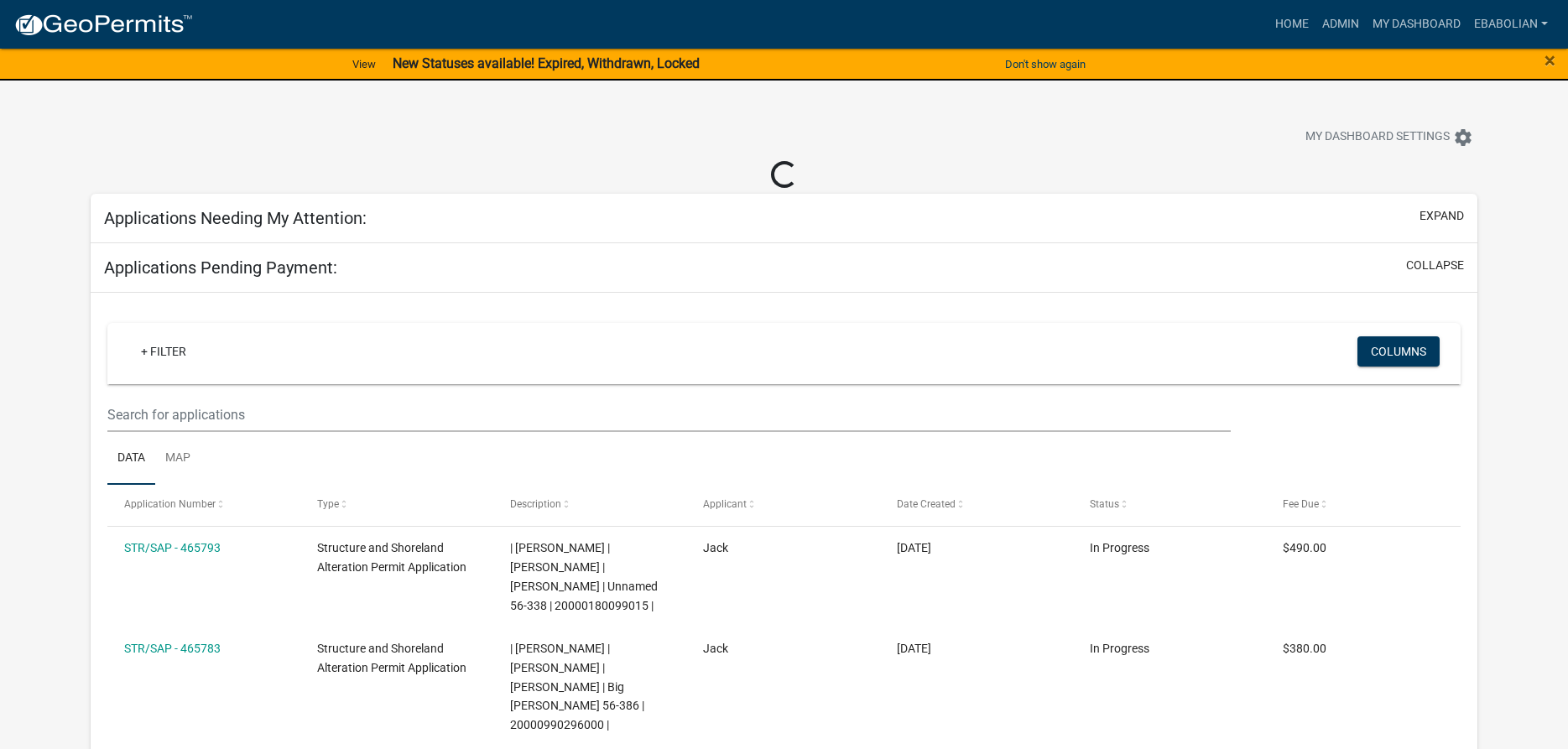
select select "3: 100"
